Goal: Information Seeking & Learning: Learn about a topic

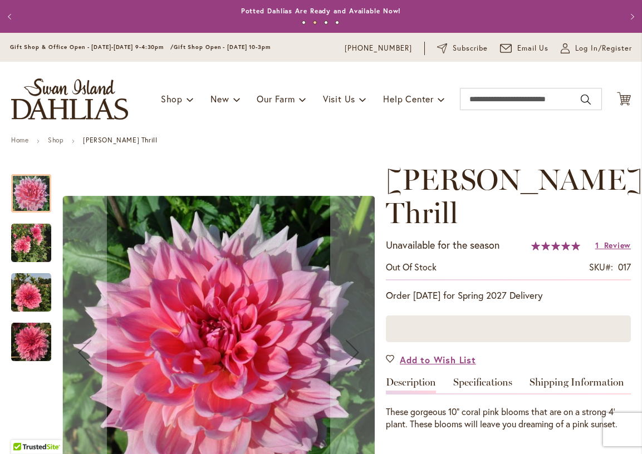
click at [36, 239] on img "Otto's Thrill" at bounding box center [31, 243] width 40 height 40
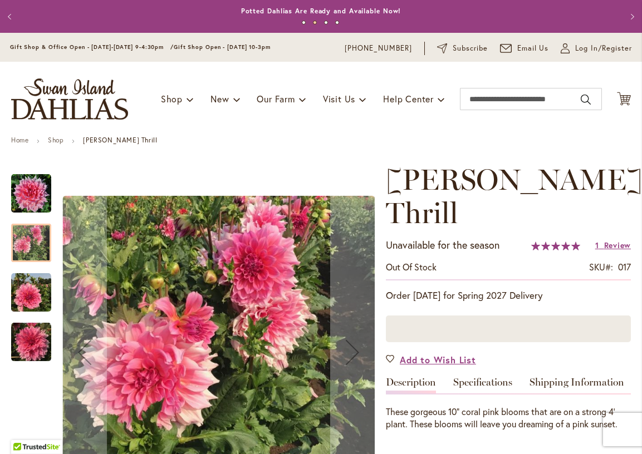
click at [35, 289] on img "Otto's Thrill" at bounding box center [31, 293] width 40 height 40
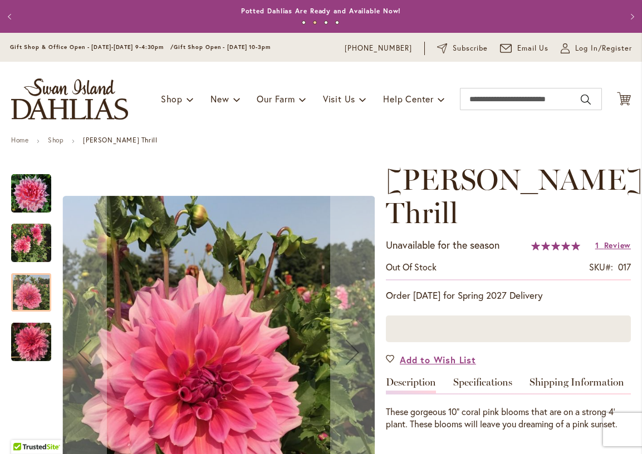
click at [36, 351] on img "Otto's Thrill" at bounding box center [31, 342] width 40 height 40
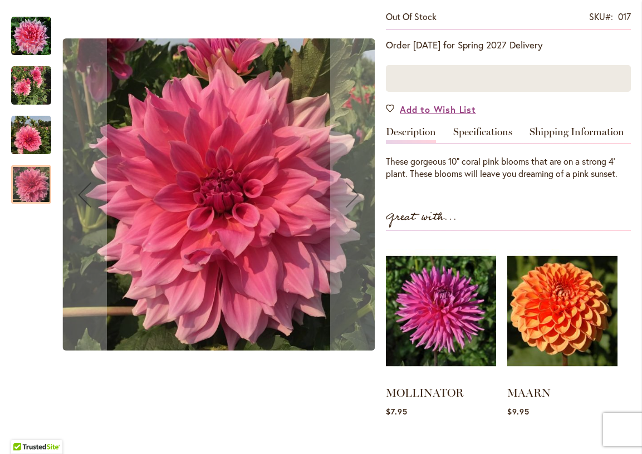
scroll to position [253, 0]
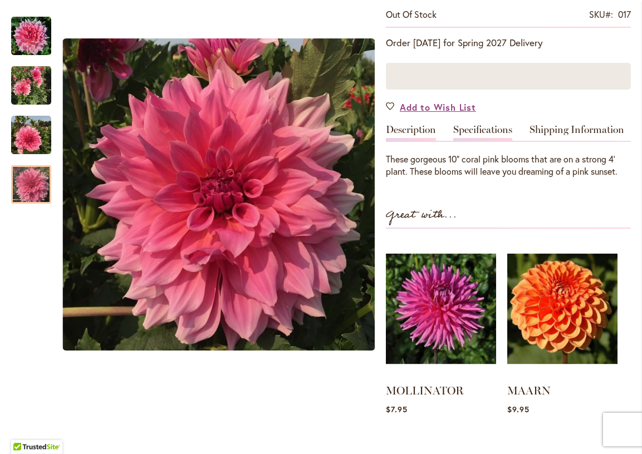
click at [484, 125] on link "Specifications" at bounding box center [482, 133] width 59 height 16
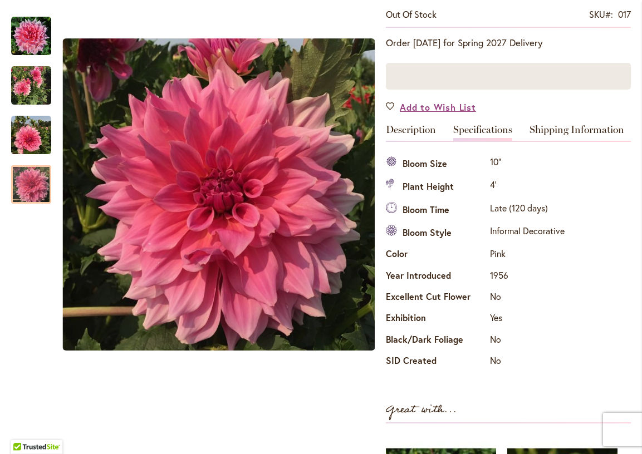
scroll to position [0, 0]
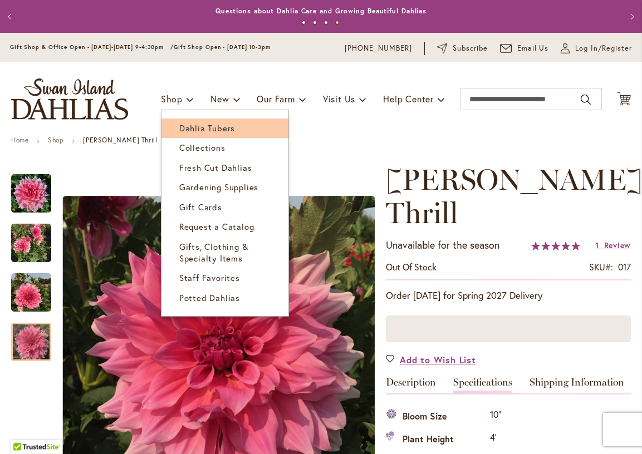
click at [196, 126] on span "Dahlia Tubers" at bounding box center [207, 127] width 56 height 11
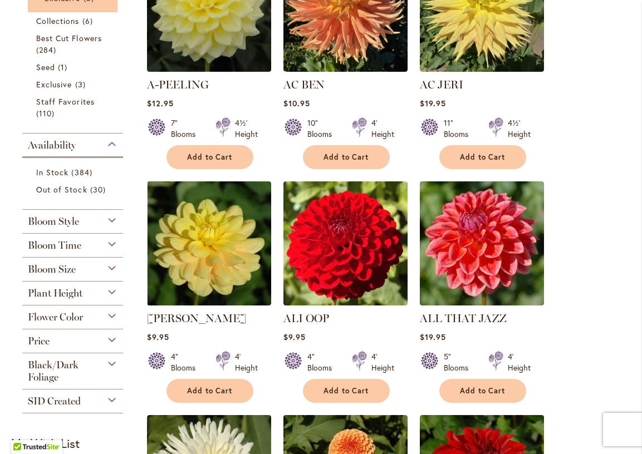
scroll to position [337, 0]
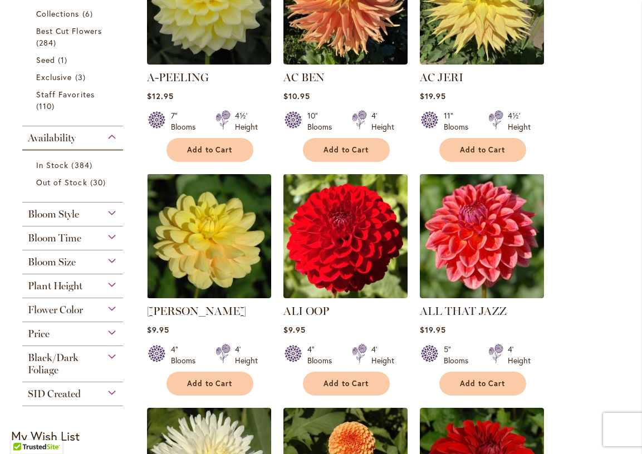
click at [112, 210] on div "Bloom Style" at bounding box center [72, 212] width 101 height 18
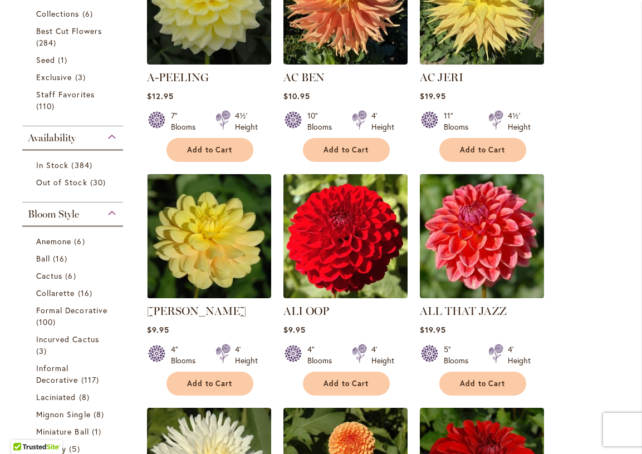
scroll to position [539, 0]
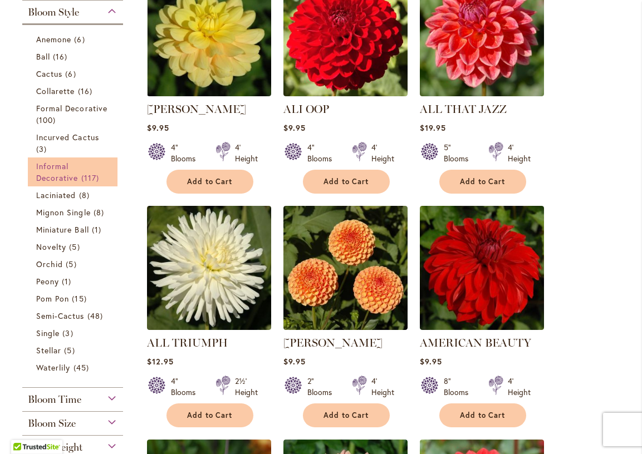
click at [69, 172] on span "Informal Decorative" at bounding box center [57, 172] width 42 height 22
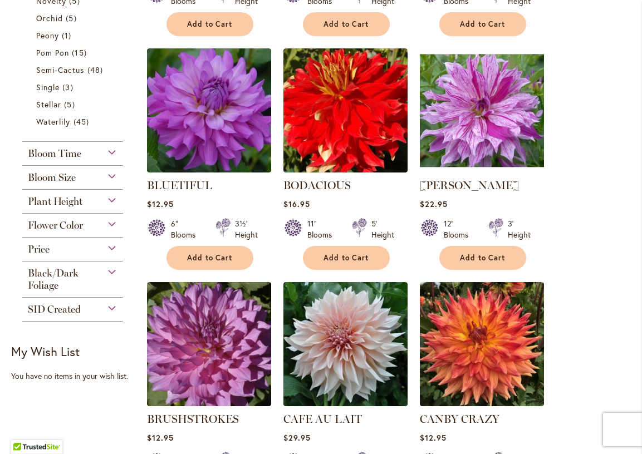
scroll to position [691, 0]
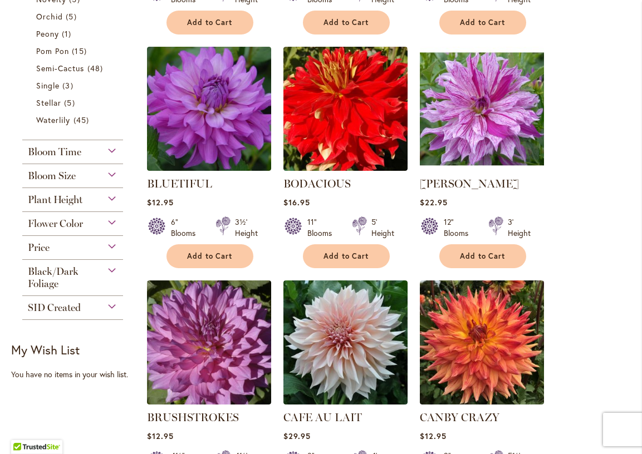
click at [111, 222] on div "Flower Color" at bounding box center [72, 221] width 101 height 18
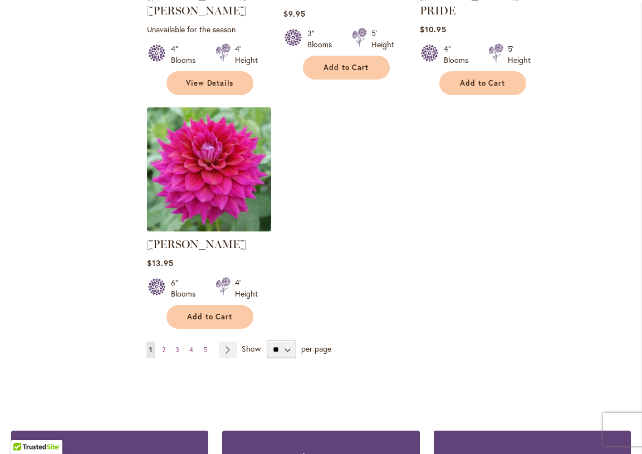
scroll to position [1358, 0]
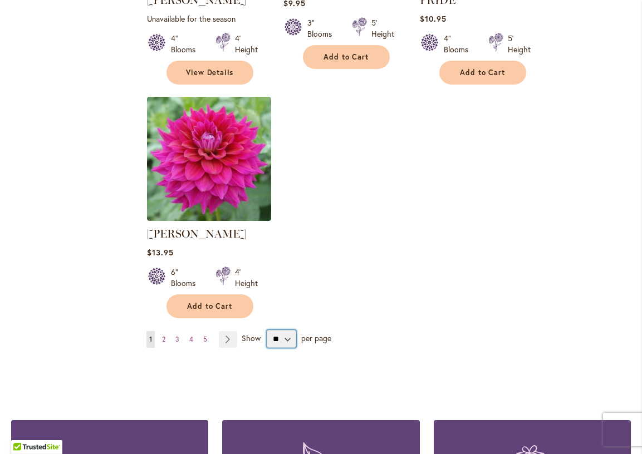
click at [286, 330] on select "** ** ** **" at bounding box center [282, 339] width 30 height 18
select select "**"
click at [267, 330] on select "** ** ** **" at bounding box center [282, 339] width 30 height 18
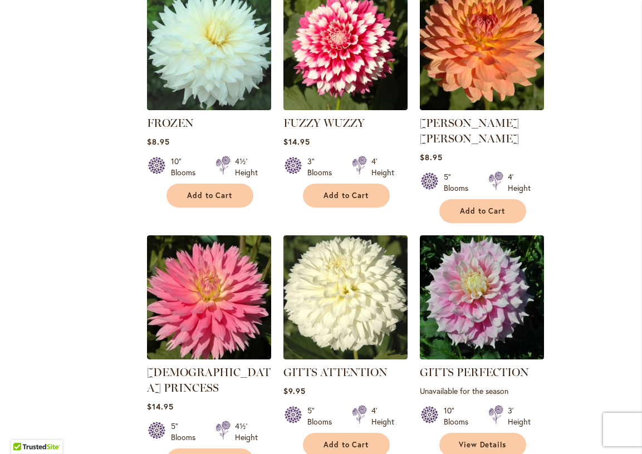
scroll to position [2670, 0]
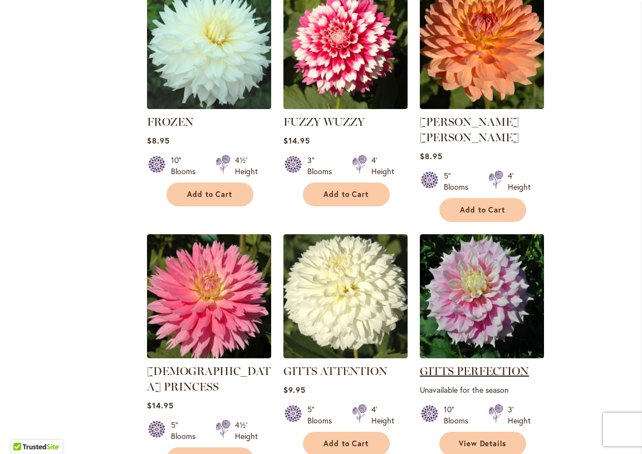
click at [462, 365] on link "GITTS PERFECTION" at bounding box center [474, 371] width 109 height 13
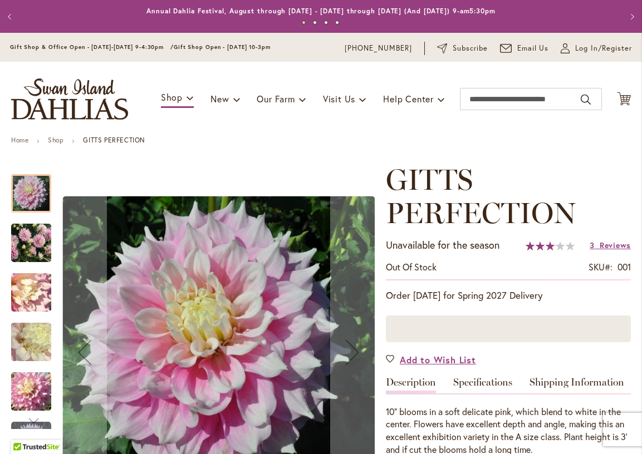
click at [40, 242] on img "GITTS PERFECTION" at bounding box center [31, 243] width 80 height 60
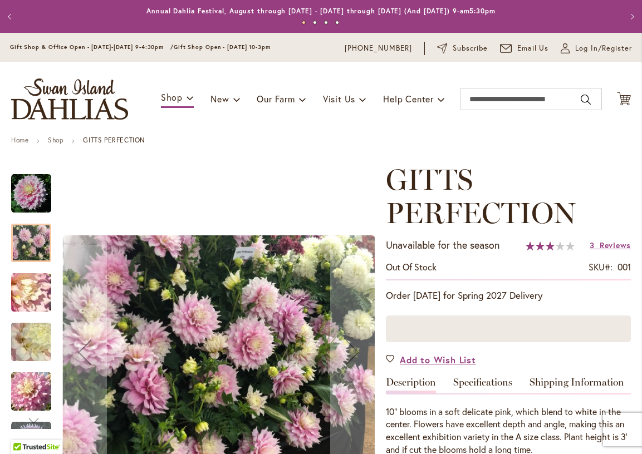
click at [36, 298] on img "GITTS PERFECTION" at bounding box center [31, 293] width 80 height 60
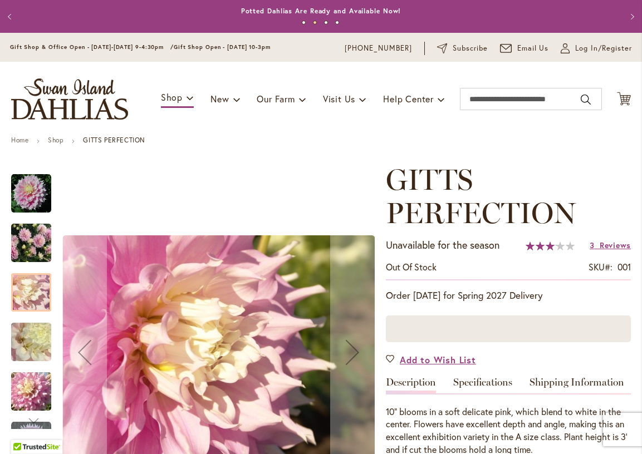
click at [38, 350] on img "GITTS PERFECTION" at bounding box center [31, 342] width 80 height 60
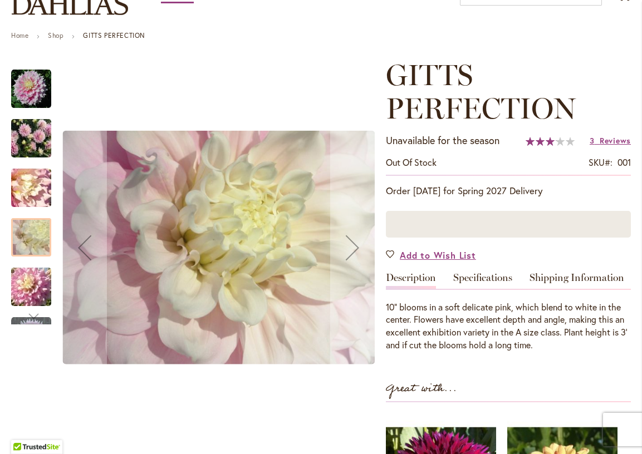
scroll to position [106, 0]
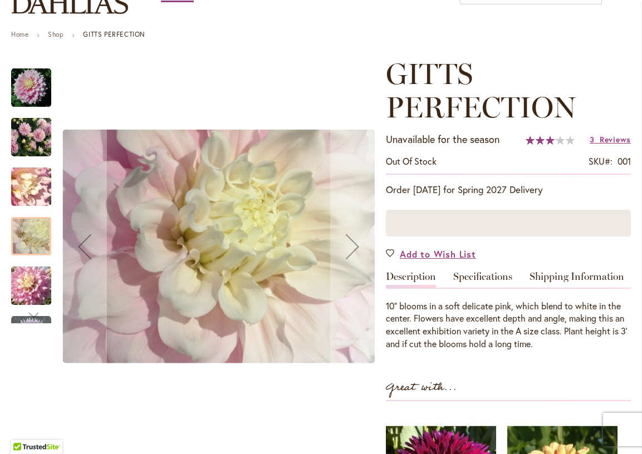
click at [31, 288] on img "GITTS PERFECTION" at bounding box center [31, 286] width 80 height 60
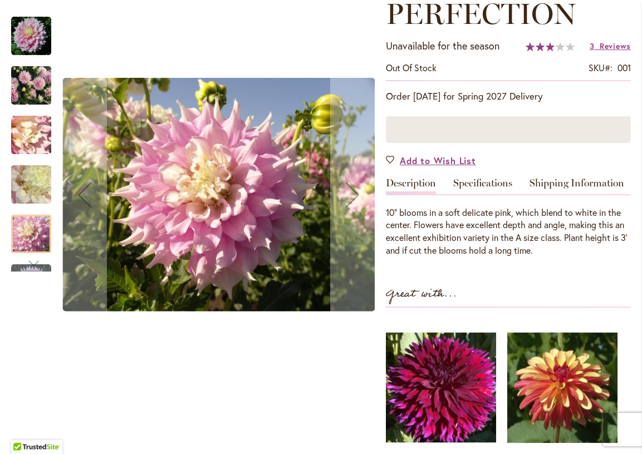
scroll to position [199, 0]
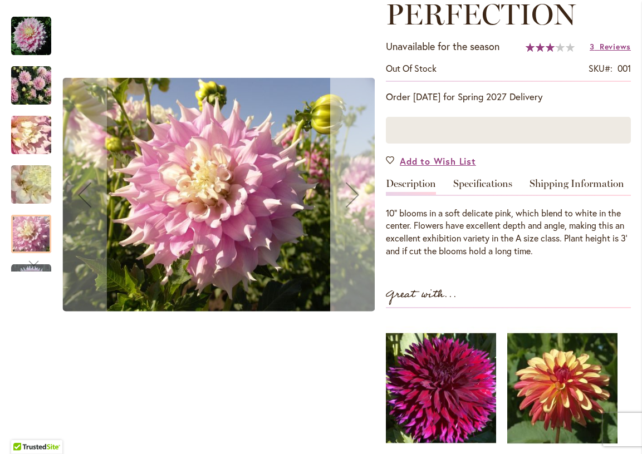
click at [353, 199] on div "Next" at bounding box center [352, 195] width 45 height 45
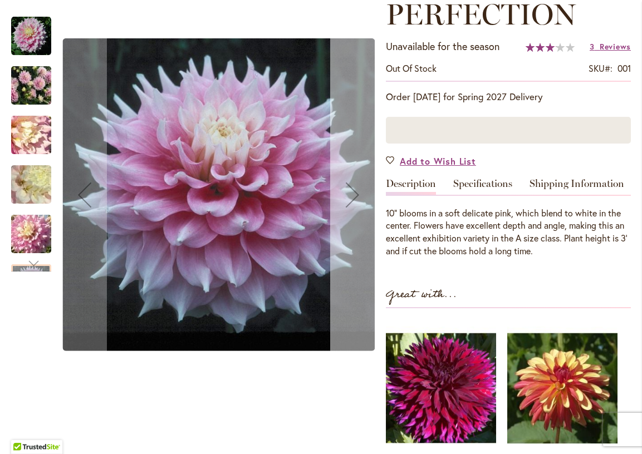
click at [353, 199] on div "Next" at bounding box center [352, 195] width 45 height 45
